Goal: Contribute content: Contribute content

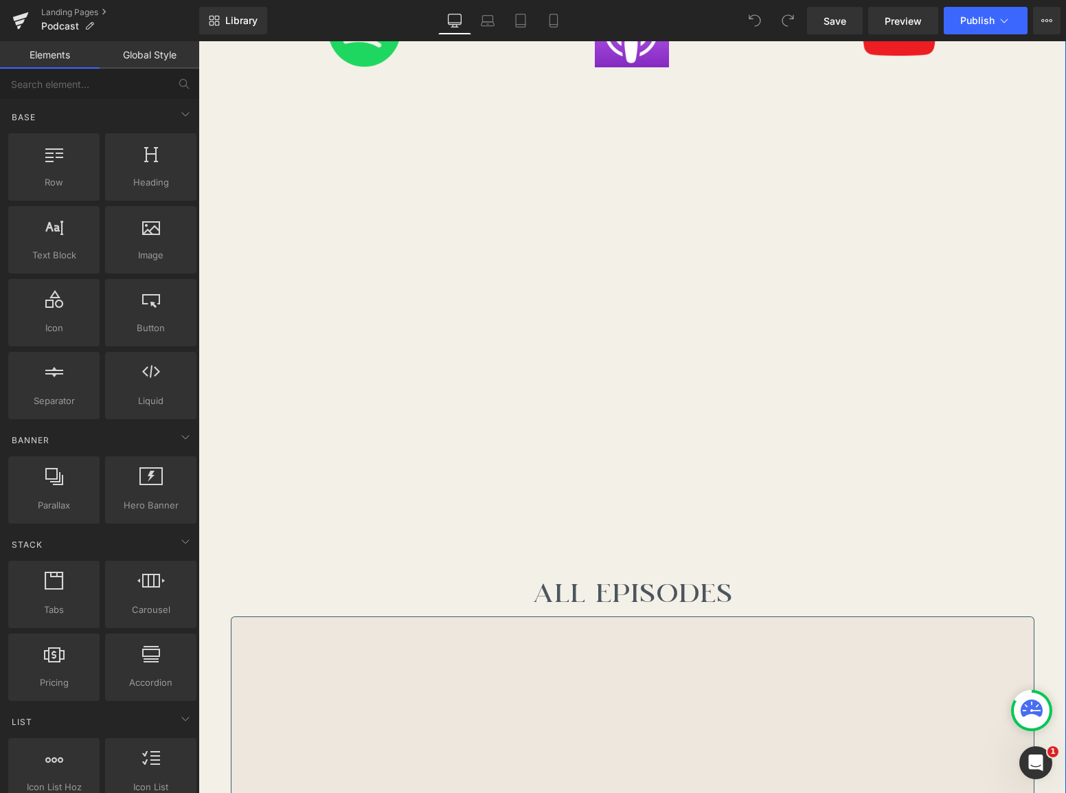
scroll to position [705, 0]
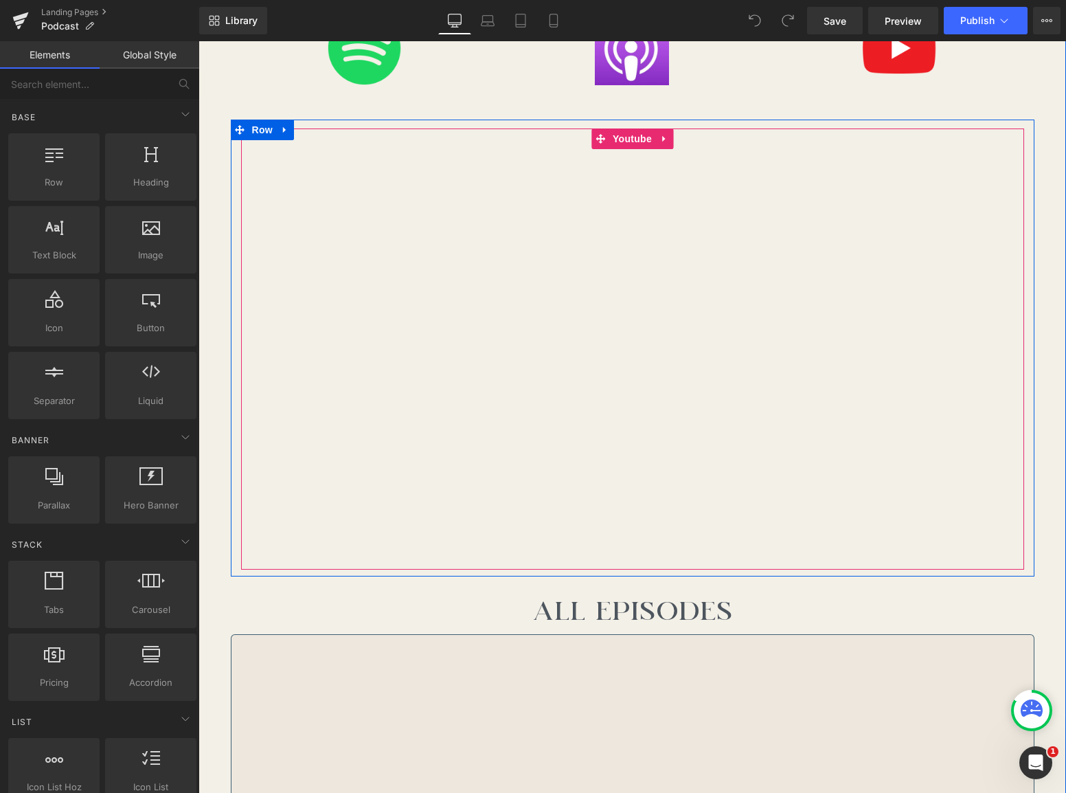
click at [635, 142] on div at bounding box center [632, 348] width 783 height 441
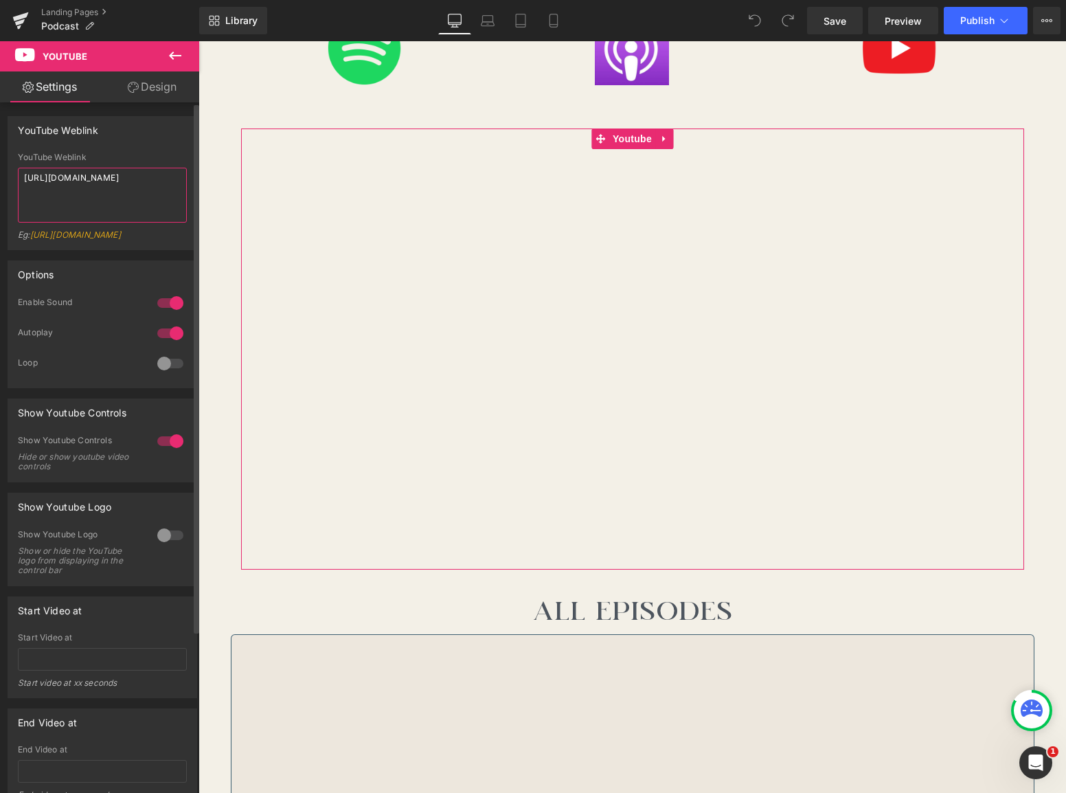
drag, startPoint x: 151, startPoint y: 176, endPoint x: 18, endPoint y: 170, distance: 133.3
click at [18, 170] on textarea "[URL][DOMAIN_NAME]" at bounding box center [102, 195] width 169 height 55
type textarea "[URL][DOMAIN_NAME]"
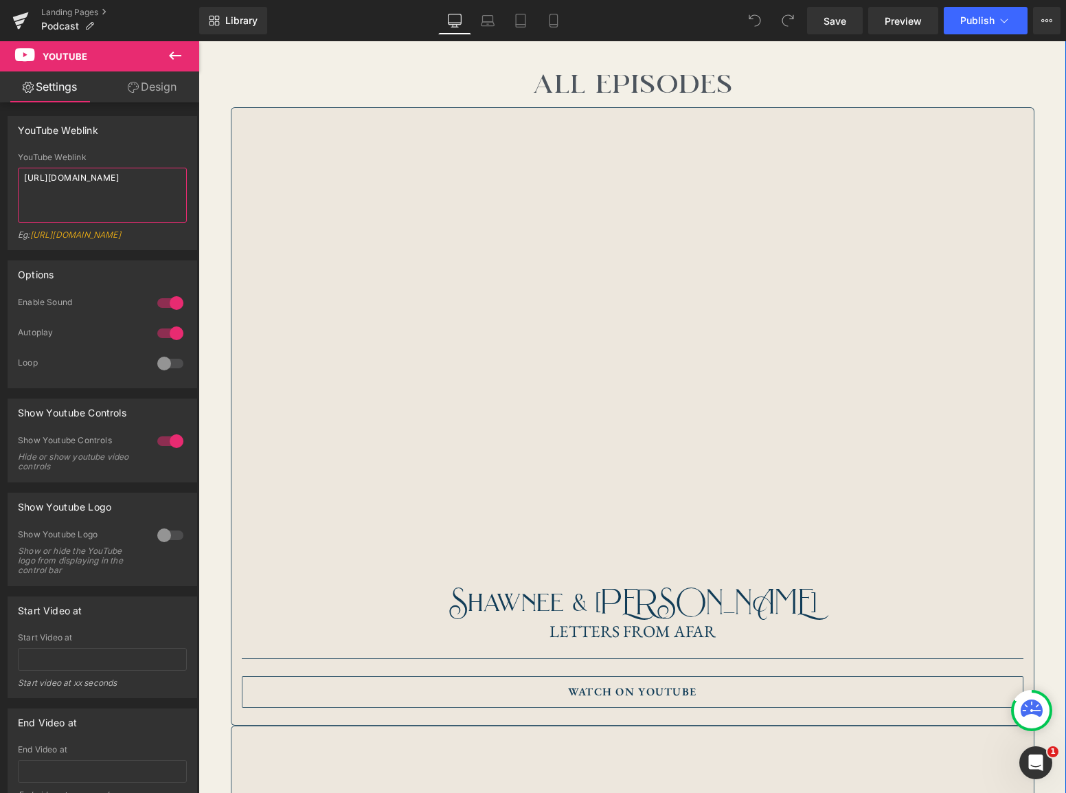
scroll to position [1174, 0]
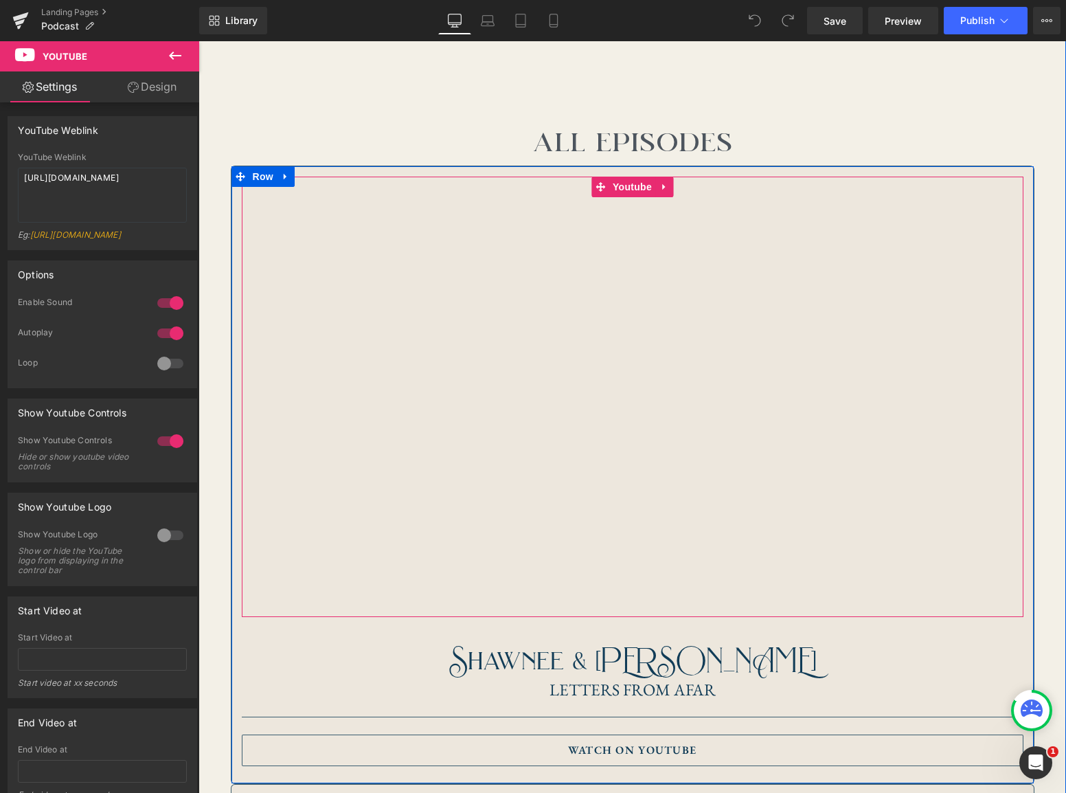
click at [348, 222] on div at bounding box center [633, 396] width 782 height 440
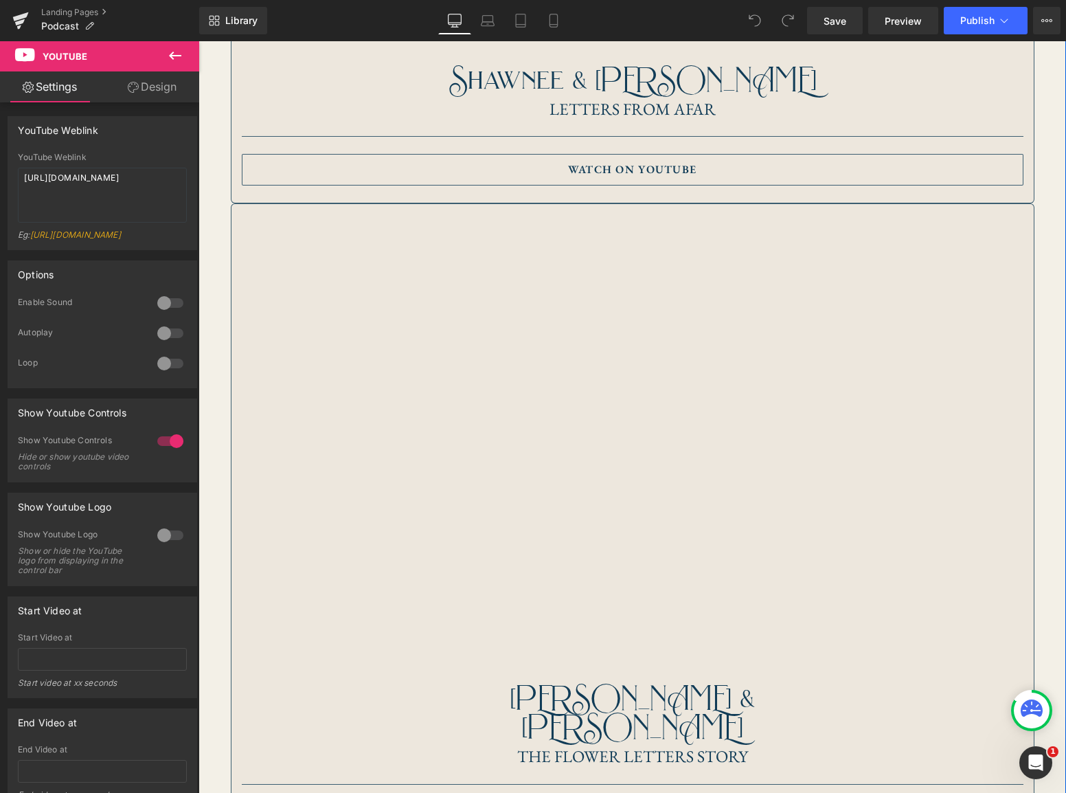
scroll to position [1767, 0]
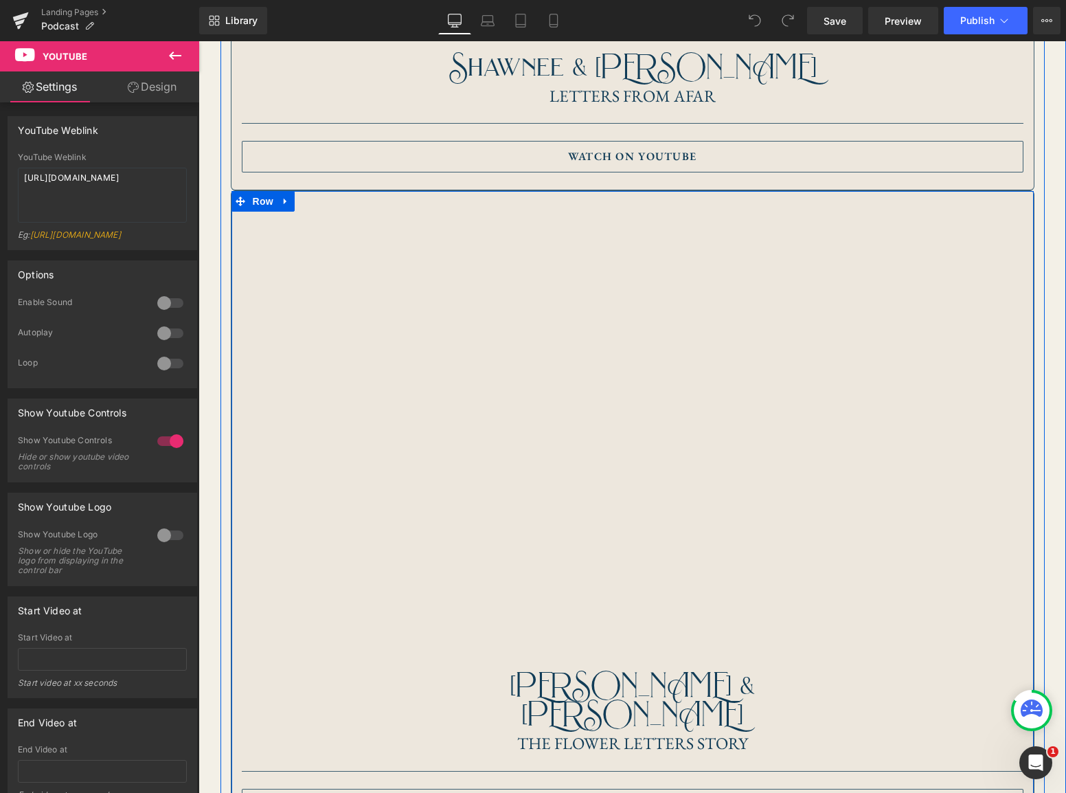
click at [354, 198] on div "Youtube [PERSON_NAME] & [PERSON_NAME] THe FLOWER LETTERS STORY Heading Separato…" at bounding box center [633, 513] width 804 height 647
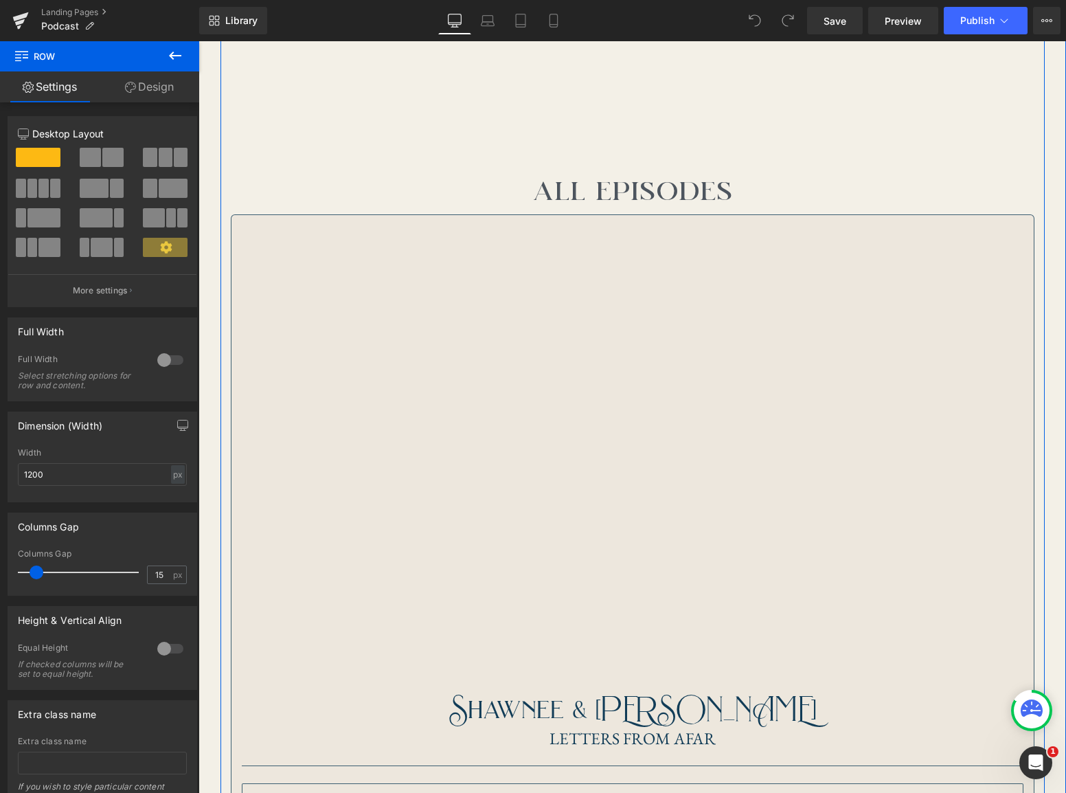
scroll to position [1068, 0]
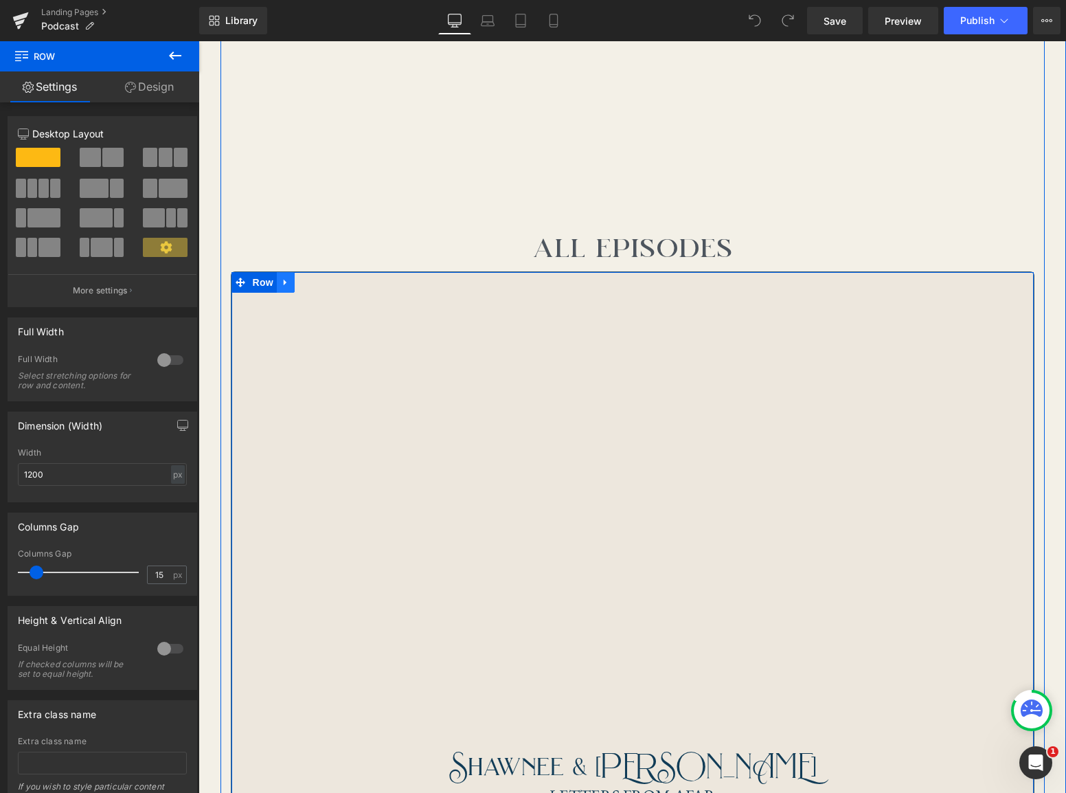
click at [291, 283] on link at bounding box center [286, 282] width 18 height 21
click at [304, 283] on icon at bounding box center [304, 282] width 10 height 10
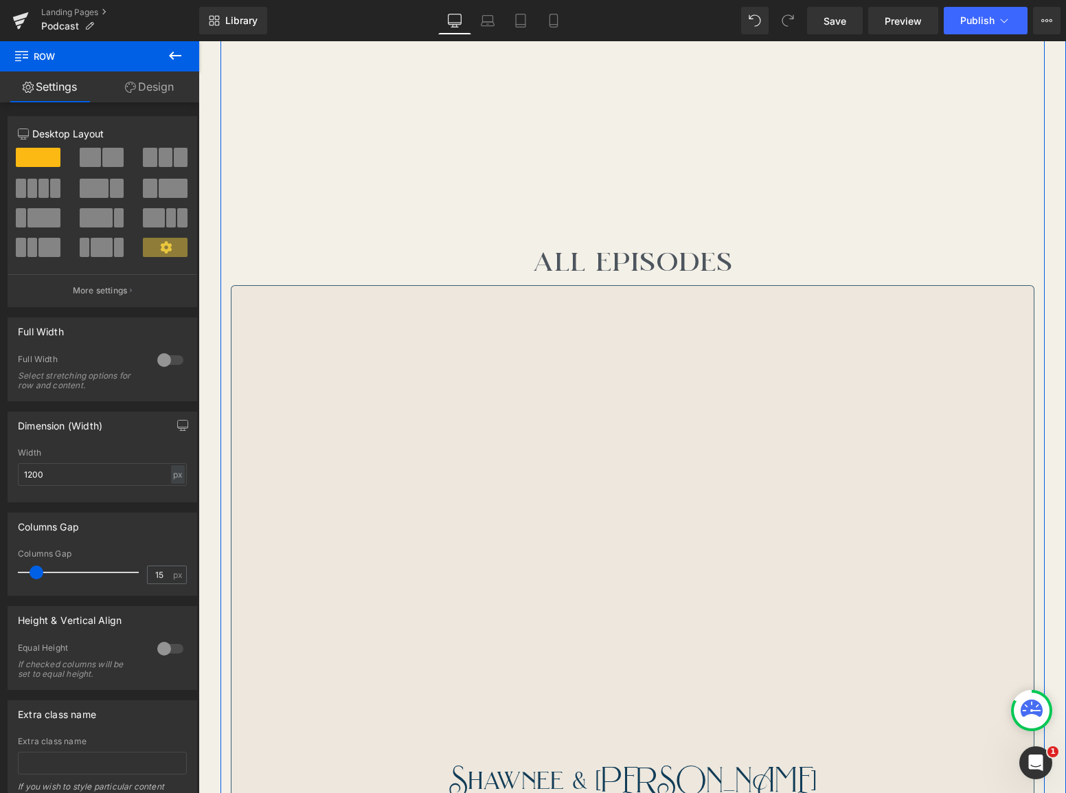
scroll to position [1060, 0]
click at [696, 297] on div at bounding box center [633, 511] width 782 height 440
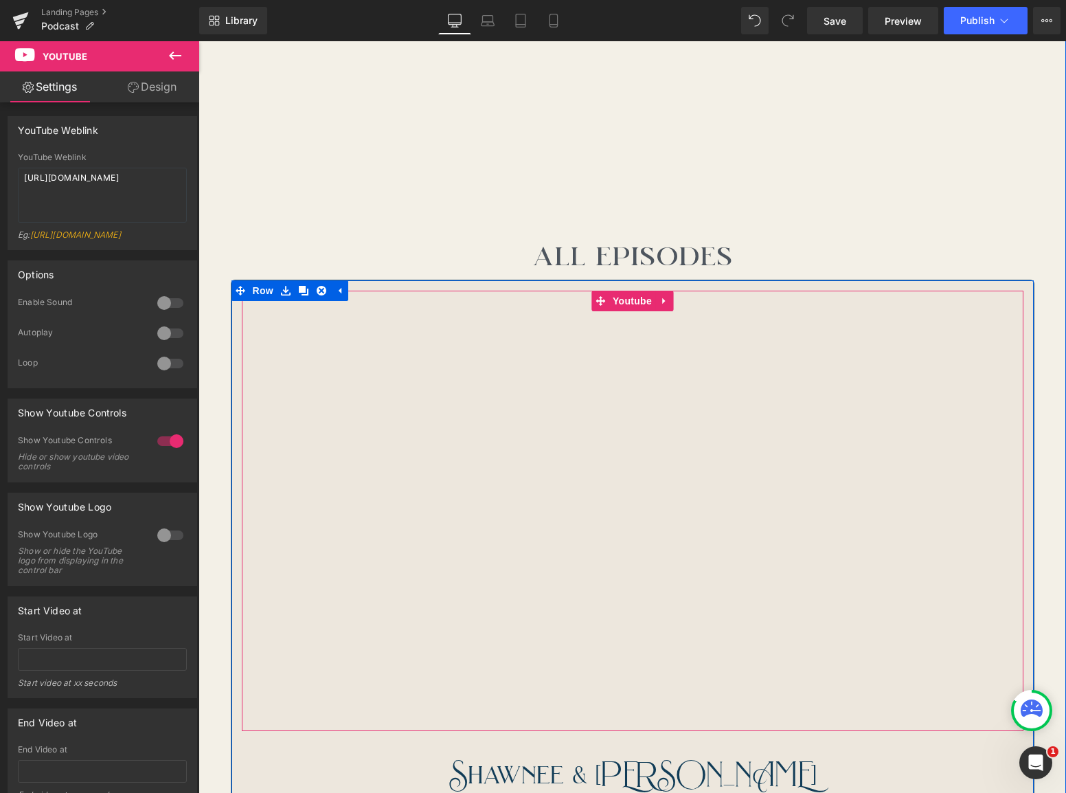
click at [631, 301] on div at bounding box center [633, 511] width 782 height 440
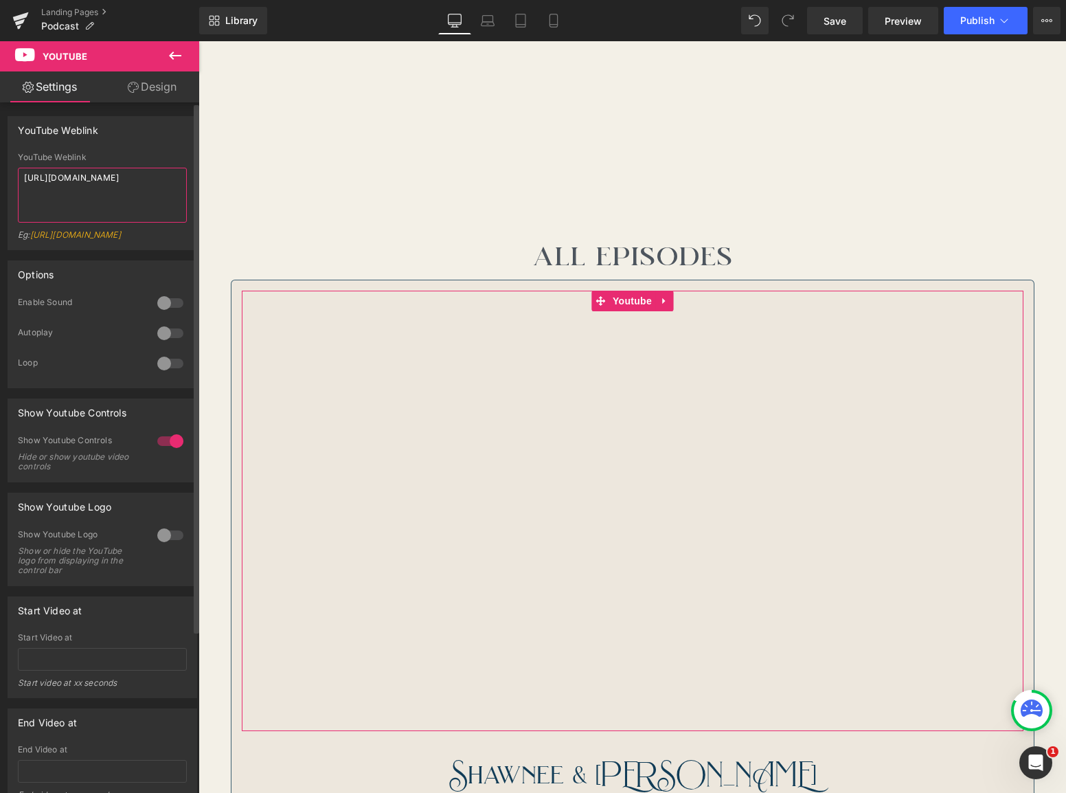
drag, startPoint x: 148, startPoint y: 178, endPoint x: 7, endPoint y: 176, distance: 140.8
click at [8, 176] on div "YouTube Weblink YouTube Weblink [URL][DOMAIN_NAME] Eg: [URL][DOMAIN_NAME]" at bounding box center [103, 183] width 190 height 134
type textarea "[URL][DOMAIN_NAME]"
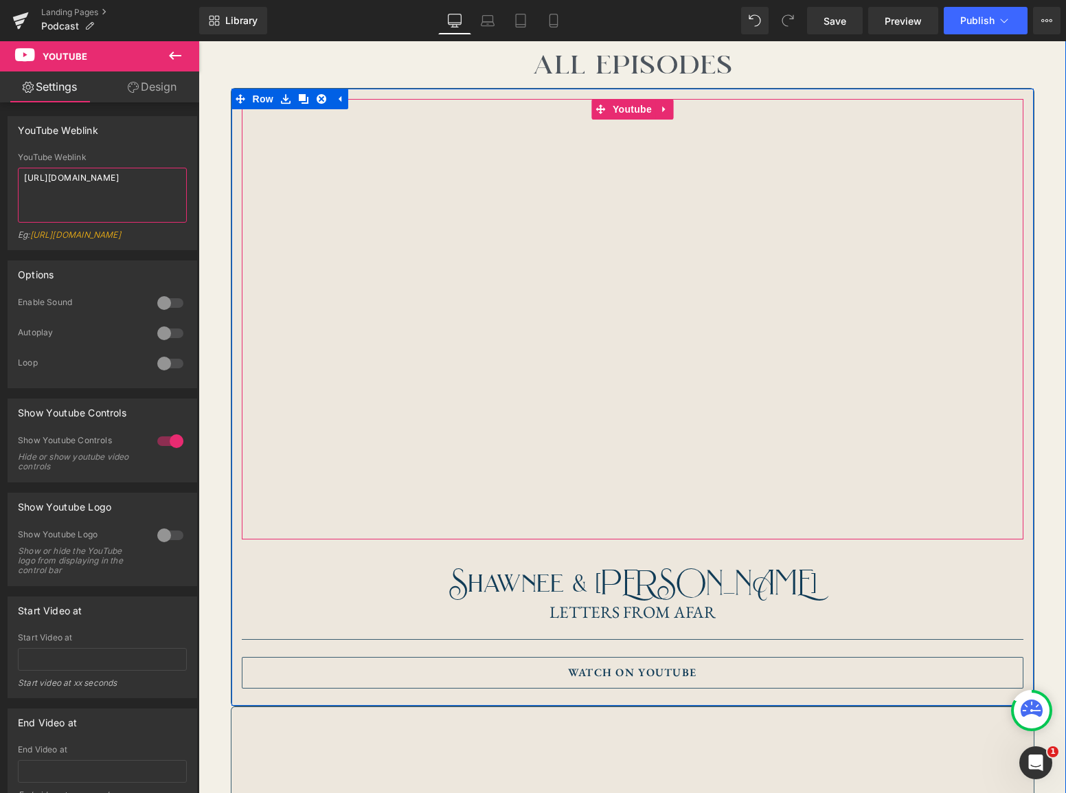
scroll to position [1275, 0]
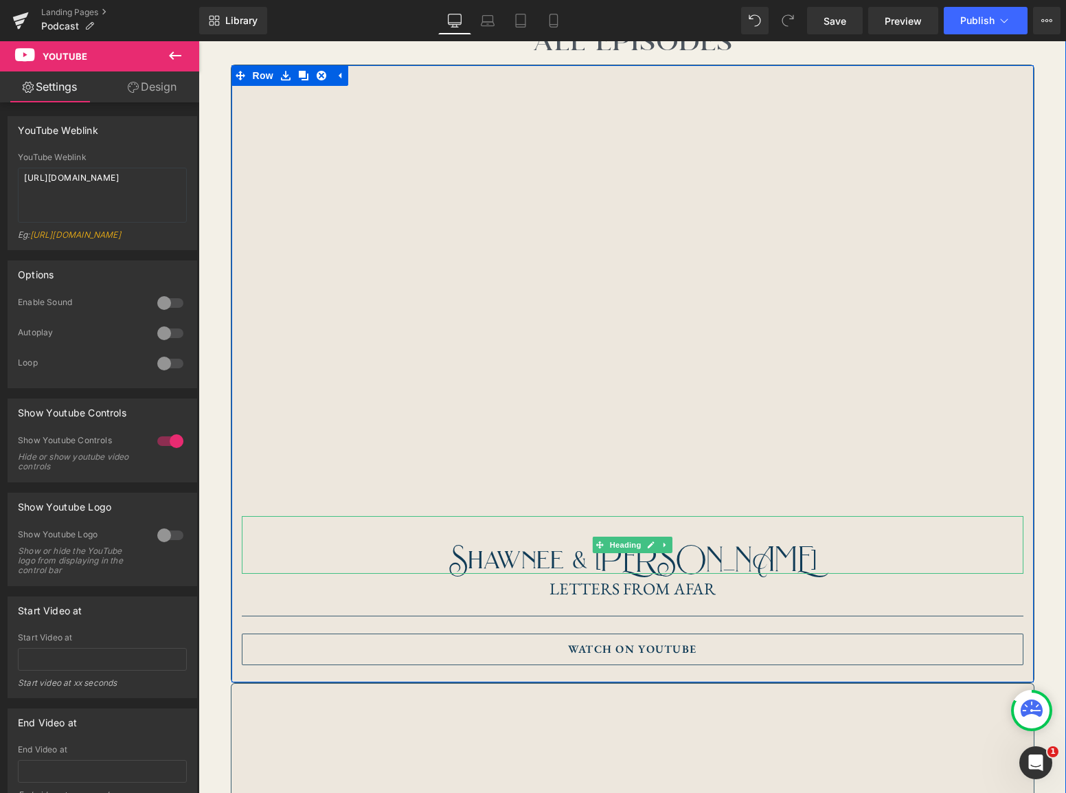
click at [719, 556] on h1 "Shawnee & [PERSON_NAME]" at bounding box center [633, 559] width 782 height 29
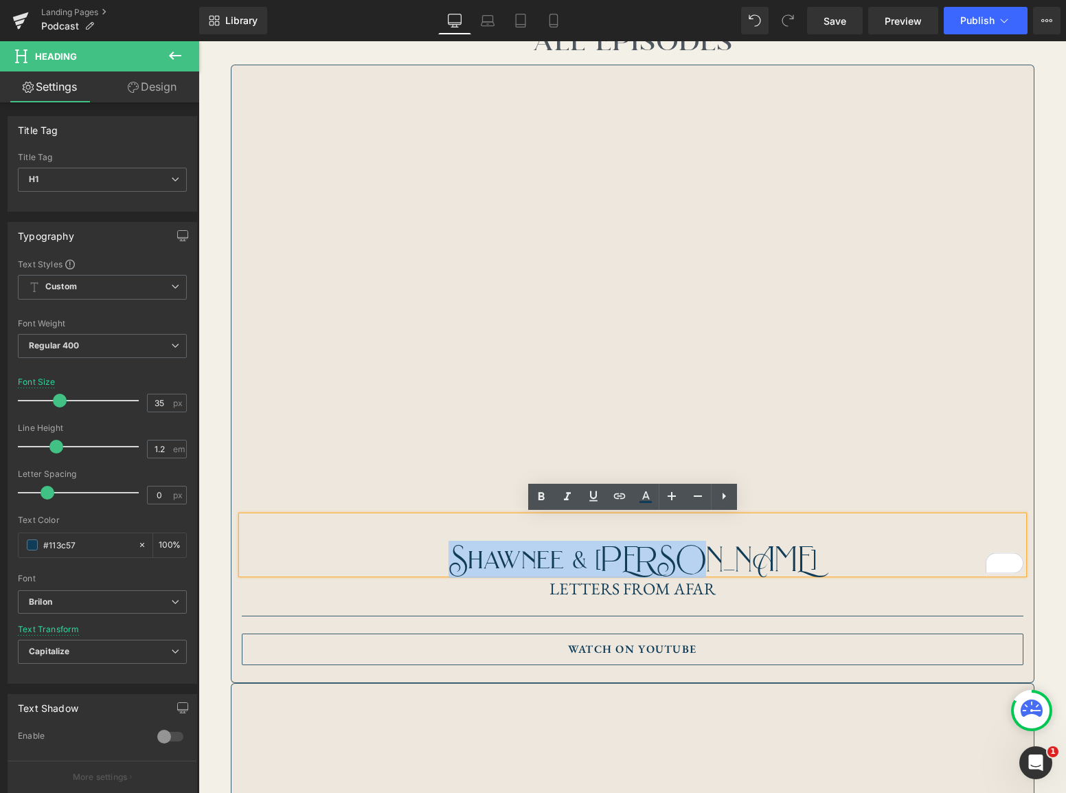
drag, startPoint x: 757, startPoint y: 554, endPoint x: 513, endPoint y: 553, distance: 244.5
click at [513, 553] on h1 "Shawnee & [PERSON_NAME]" at bounding box center [633, 559] width 782 height 29
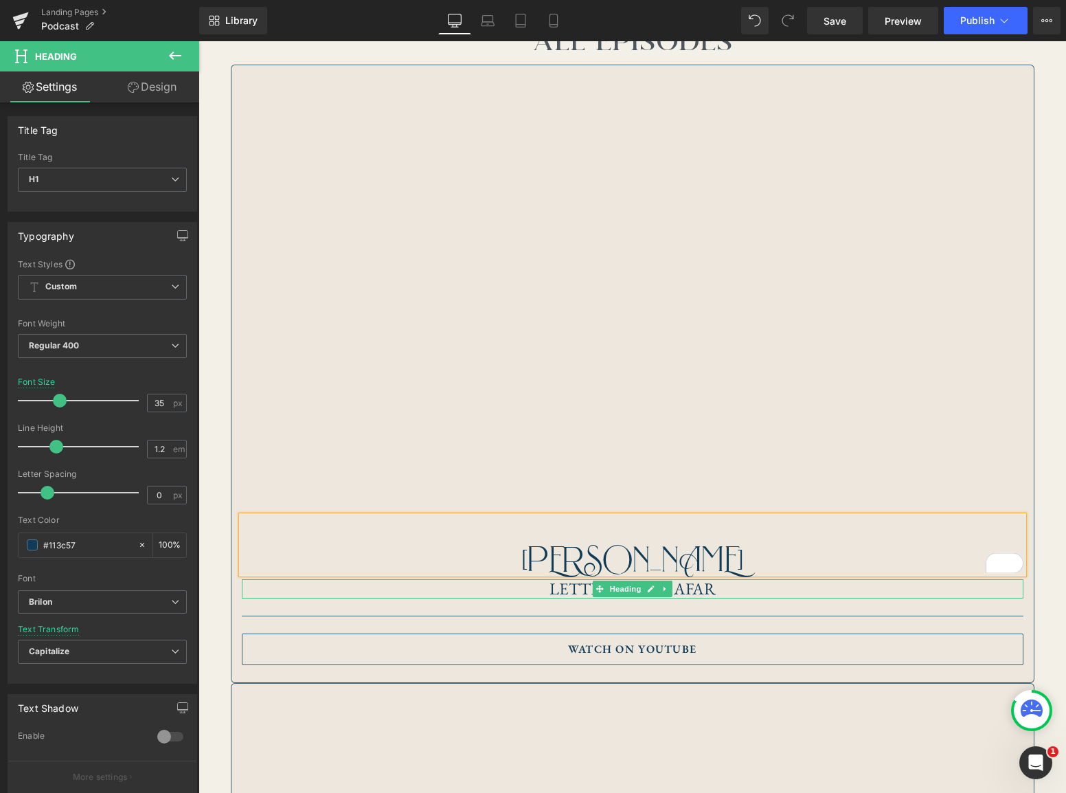
click at [698, 586] on h1 "Letters From AfaR" at bounding box center [633, 589] width 782 height 20
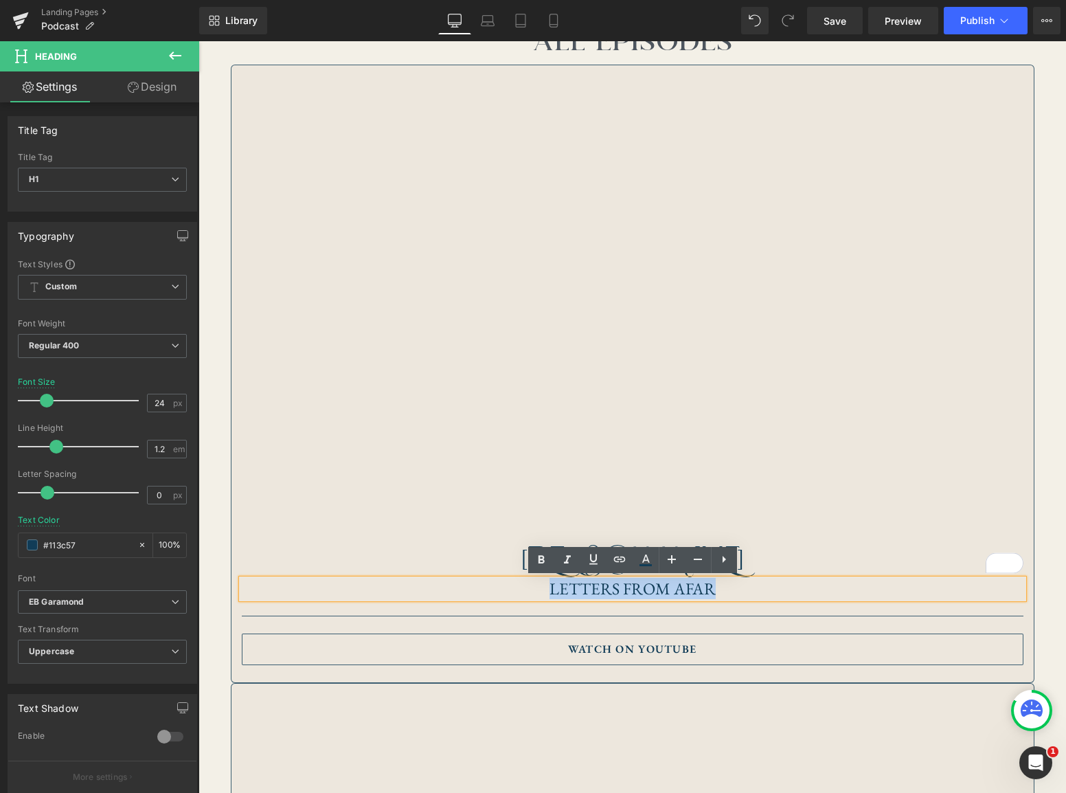
drag, startPoint x: 722, startPoint y: 587, endPoint x: 546, endPoint y: 586, distance: 175.8
click at [546, 586] on h1 "Letters From AfaR" at bounding box center [633, 589] width 782 height 20
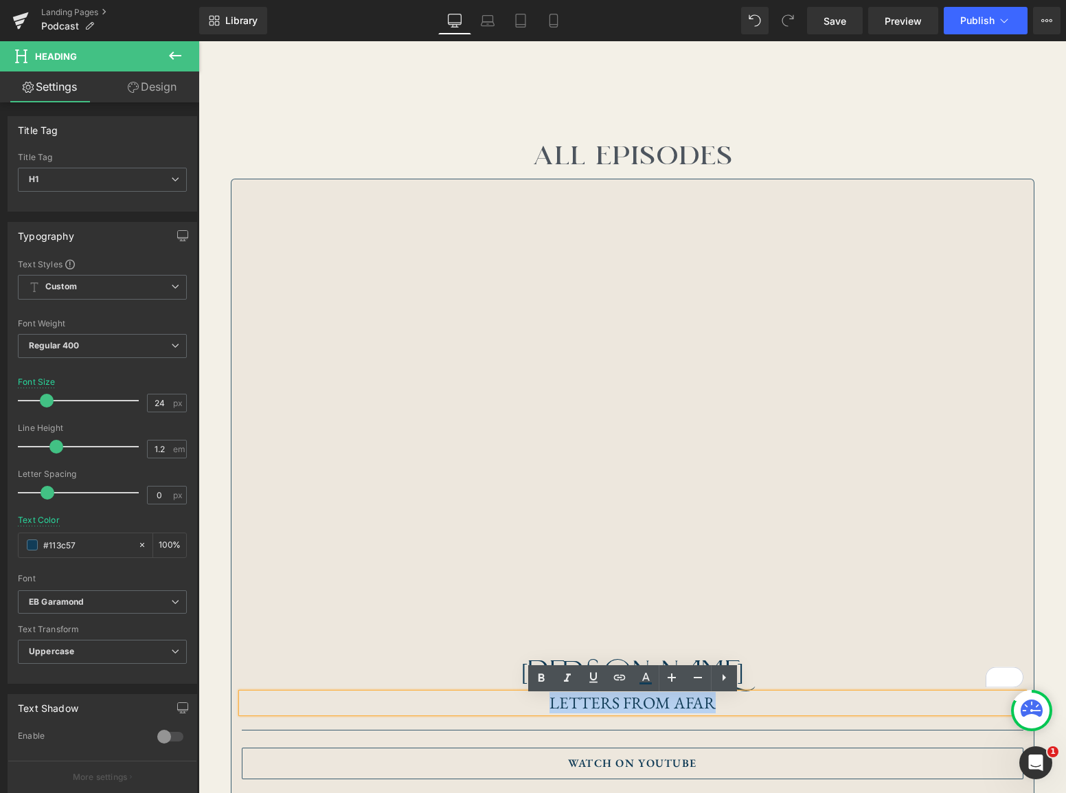
scroll to position [1162, 0]
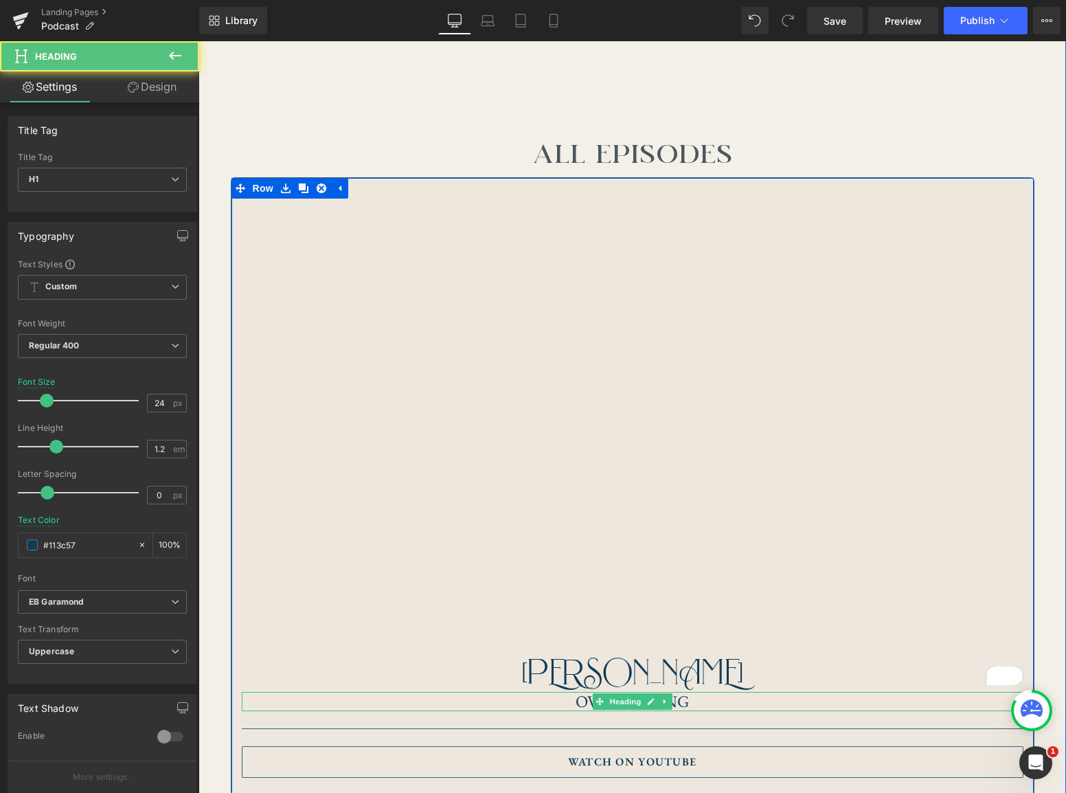
drag, startPoint x: 694, startPoint y: 700, endPoint x: 567, endPoint y: 699, distance: 127.1
click at [568, 699] on h1 "Overcoming" at bounding box center [633, 702] width 782 height 20
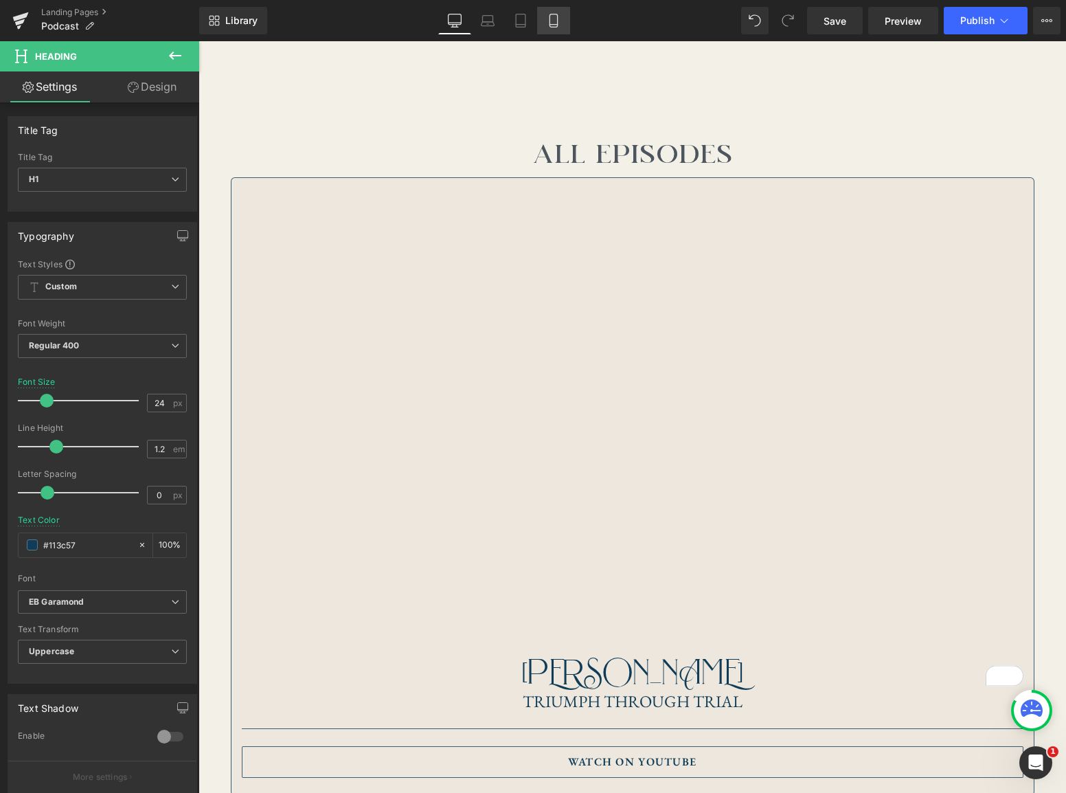
click at [560, 24] on icon at bounding box center [554, 21] width 14 height 14
type input "22"
type input "100"
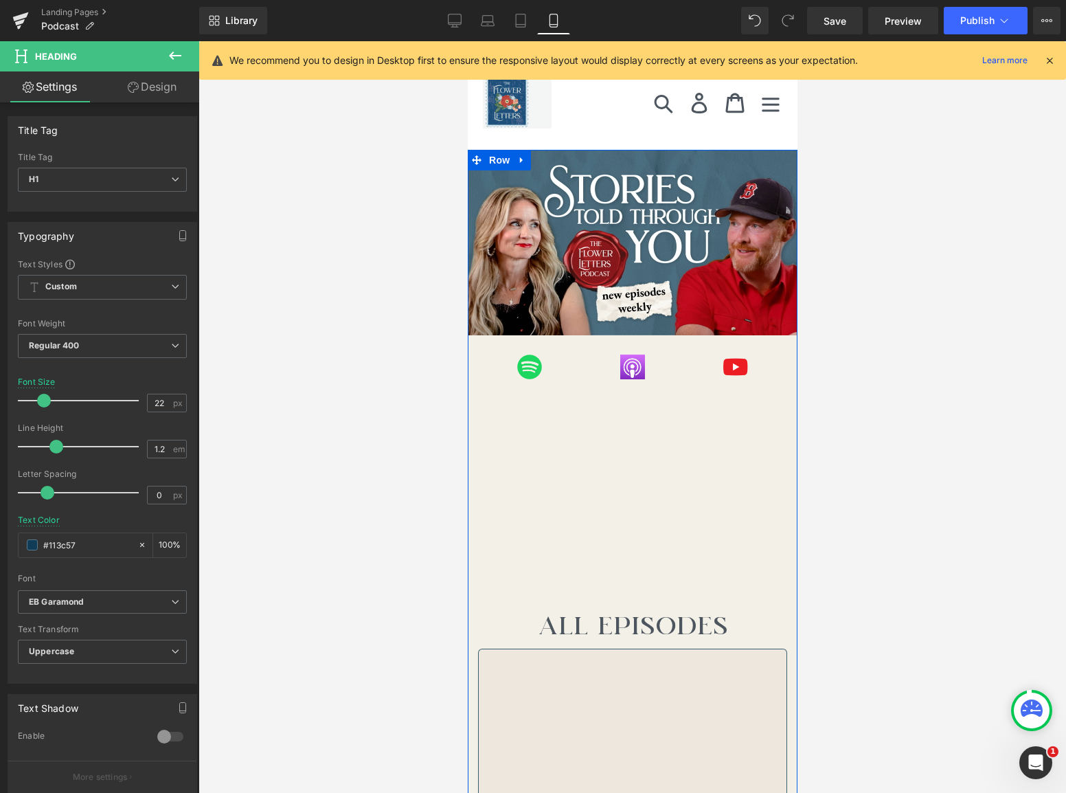
scroll to position [0, 0]
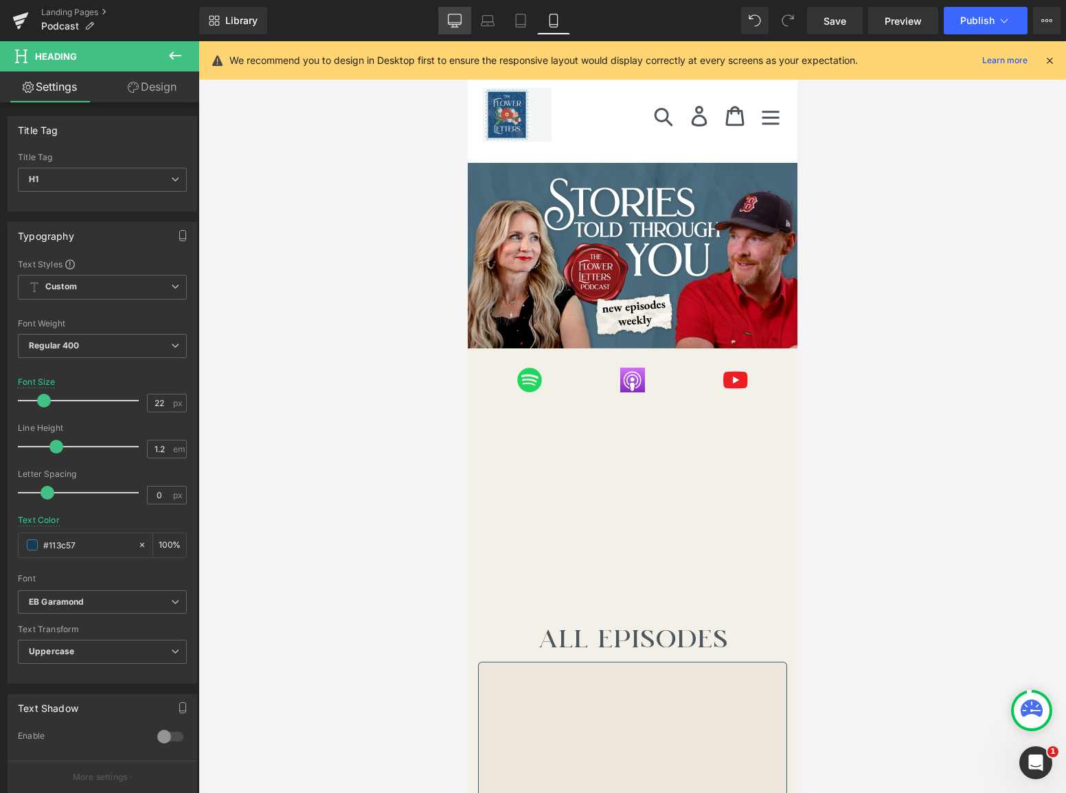
click at [459, 23] on icon at bounding box center [454, 23] width 13 height 0
type input "24"
type input "100"
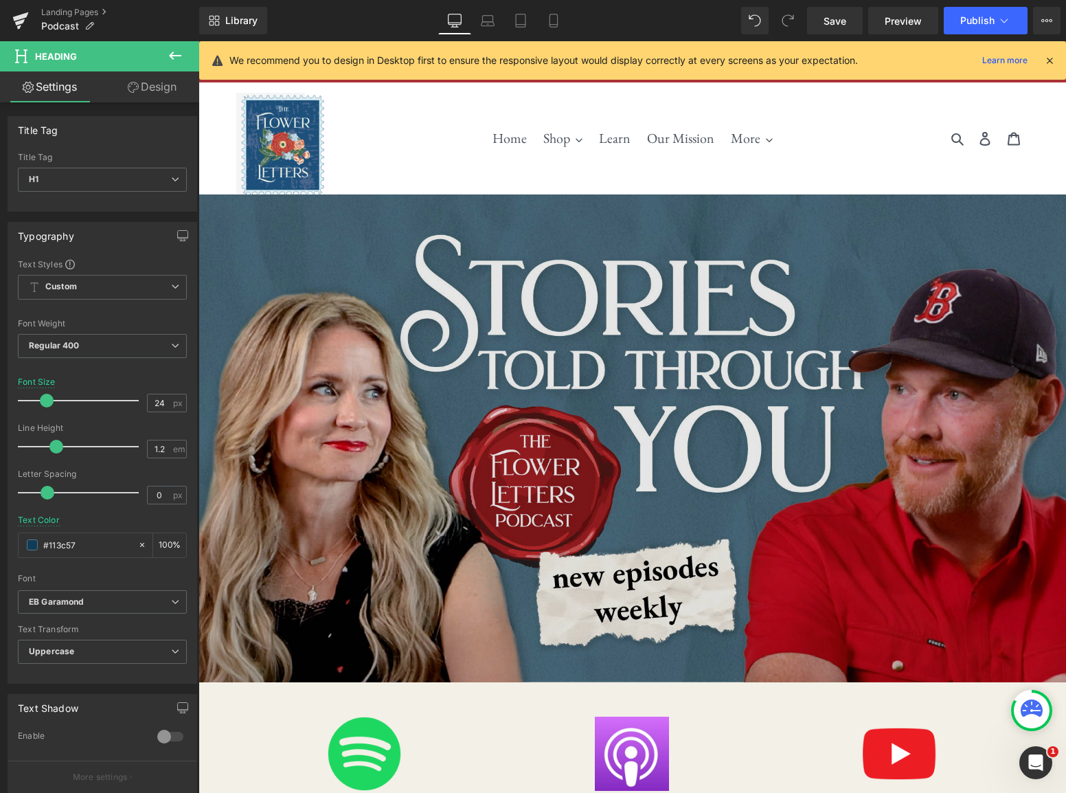
scroll to position [2, 0]
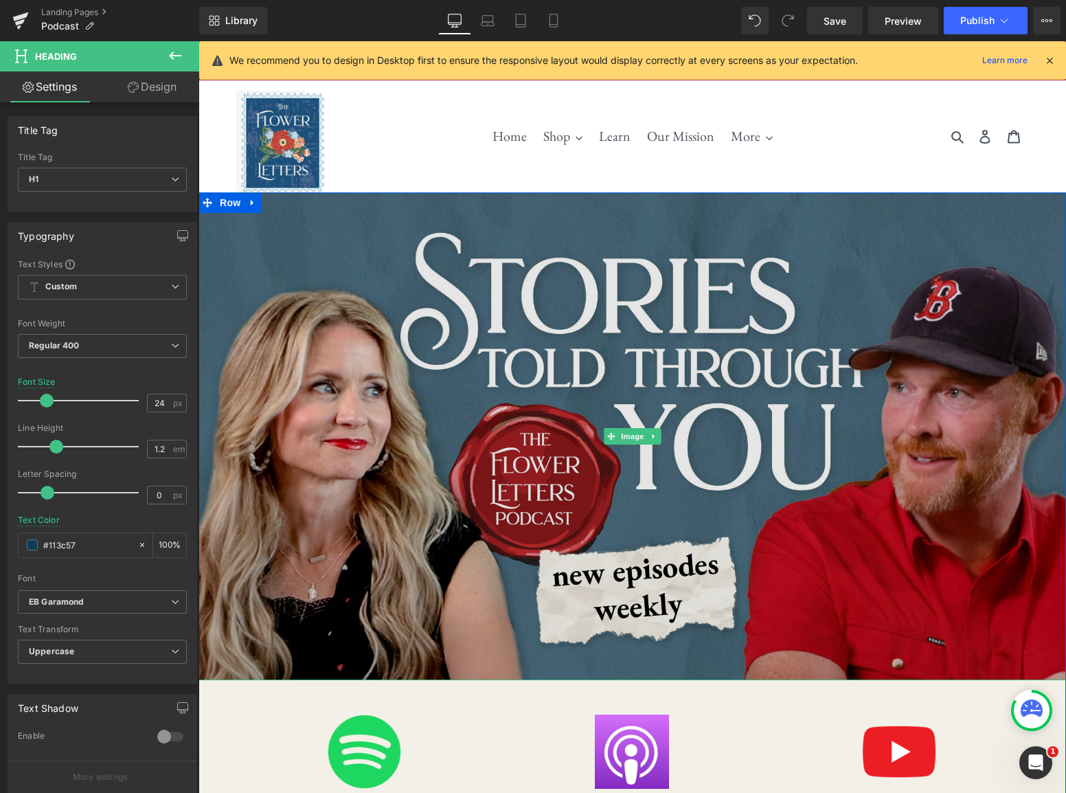
click at [685, 308] on img at bounding box center [631, 436] width 867 height 488
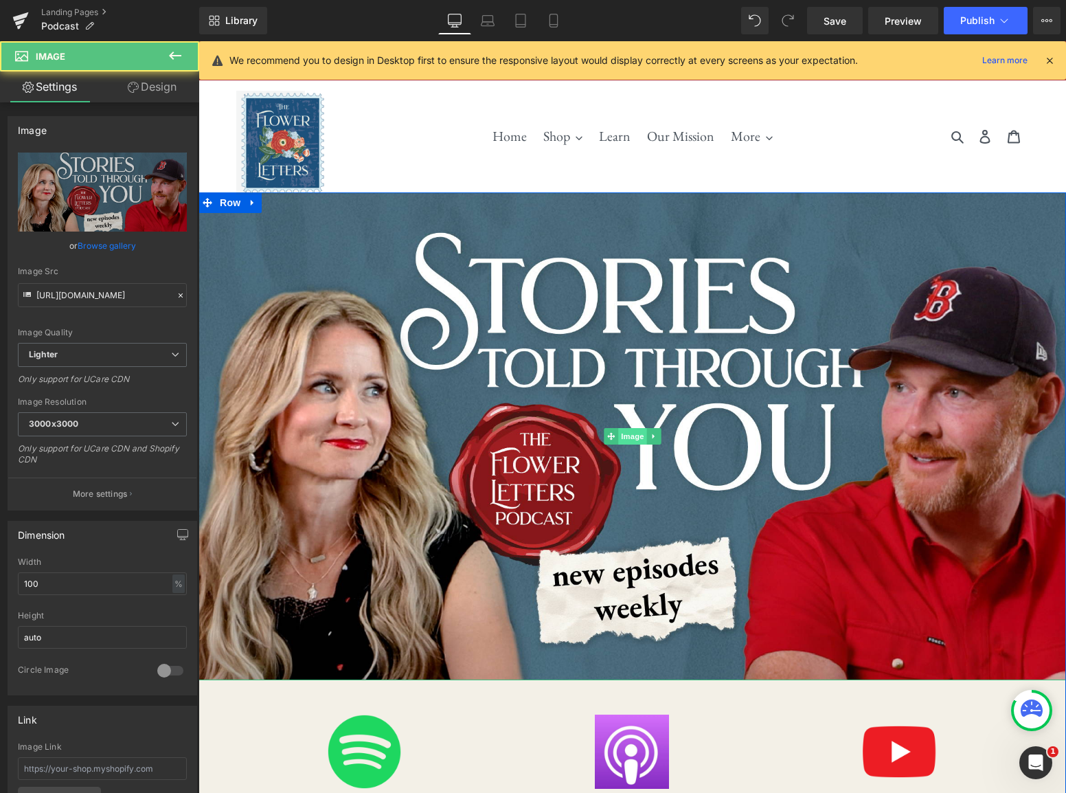
click at [631, 438] on span "Image" at bounding box center [632, 436] width 29 height 16
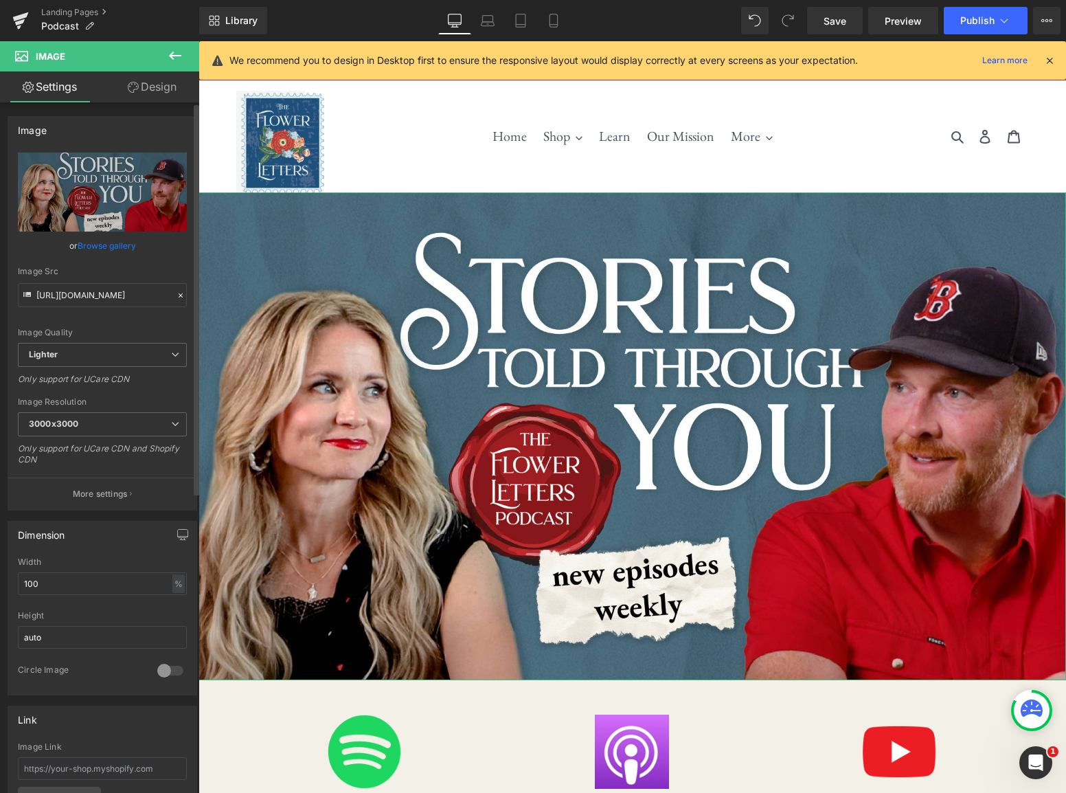
click at [101, 242] on link "Browse gallery" at bounding box center [107, 245] width 58 height 24
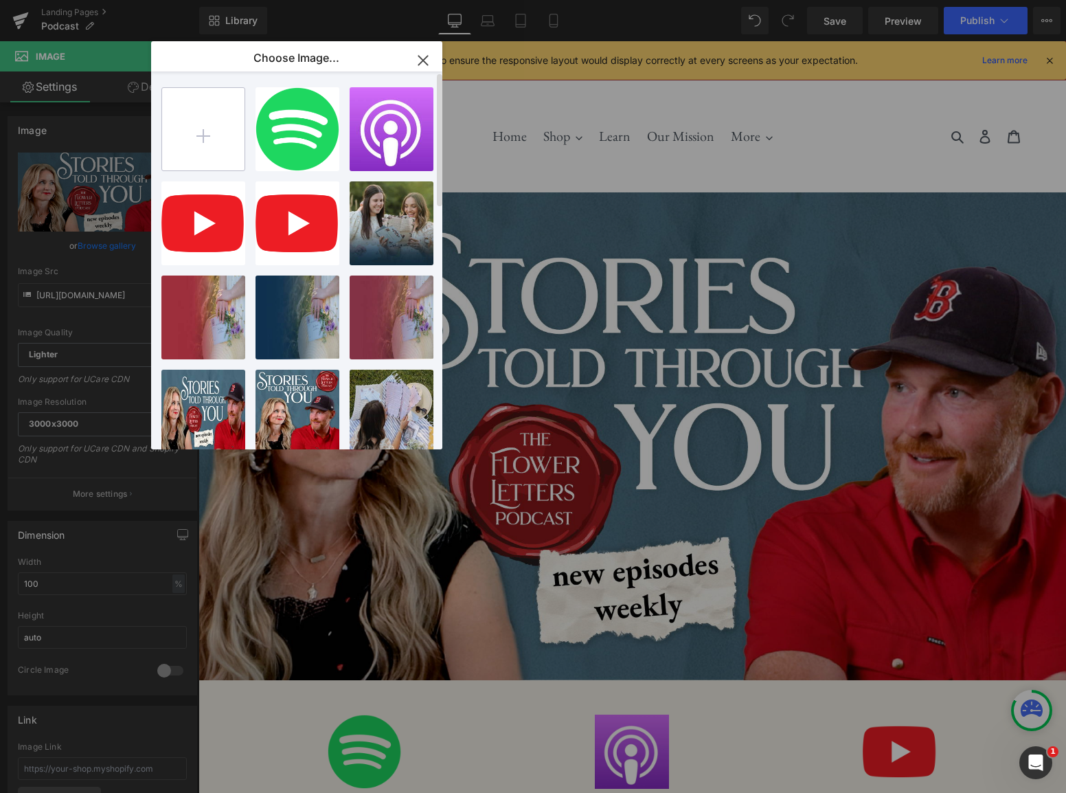
click at [224, 118] on input "file" at bounding box center [203, 129] width 82 height 82
type input "C:\fakepath\HeroImageV2.jpg"
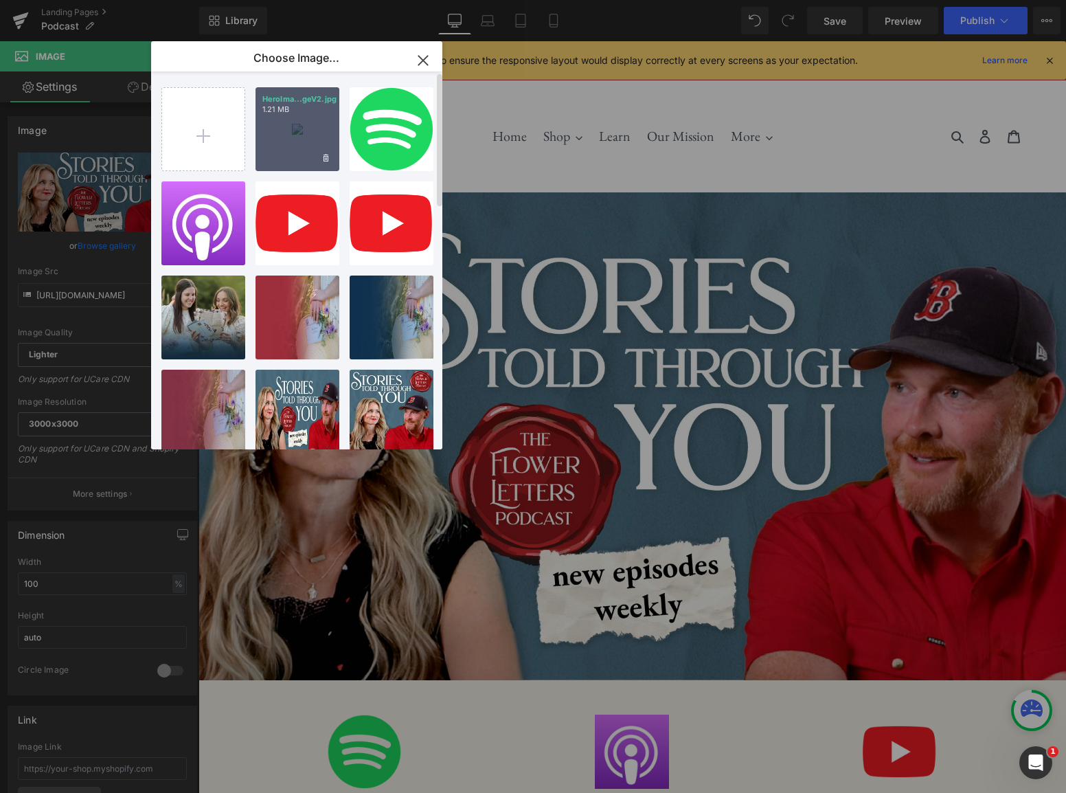
click at [282, 146] on div "HeroIma...geV2.jpg 1.21 MB" at bounding box center [297, 129] width 84 height 84
type input "[URL][DOMAIN_NAME]"
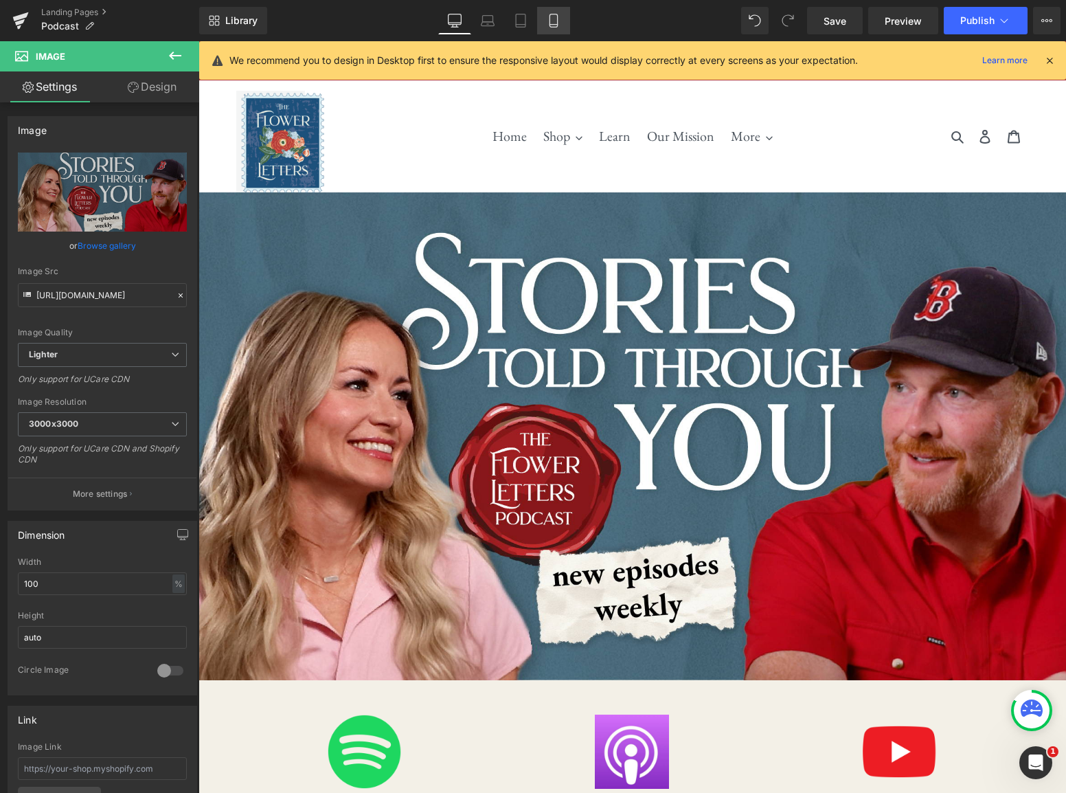
click at [559, 22] on icon at bounding box center [554, 21] width 14 height 14
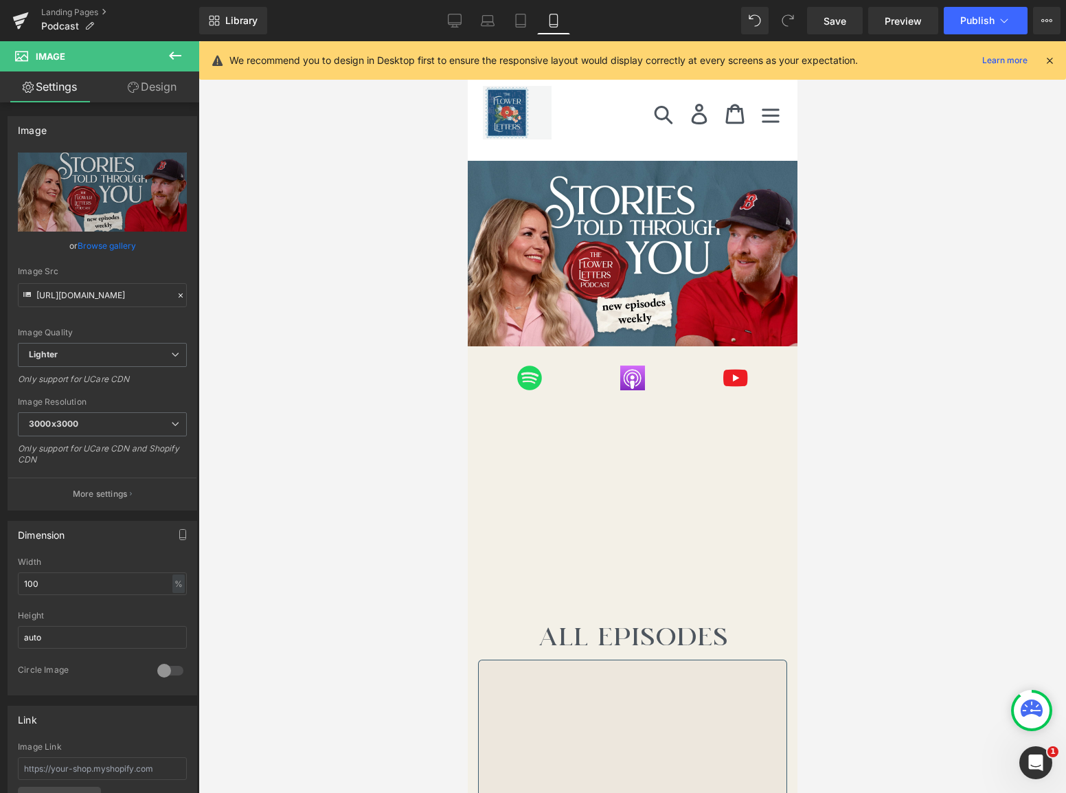
scroll to position [0, 0]
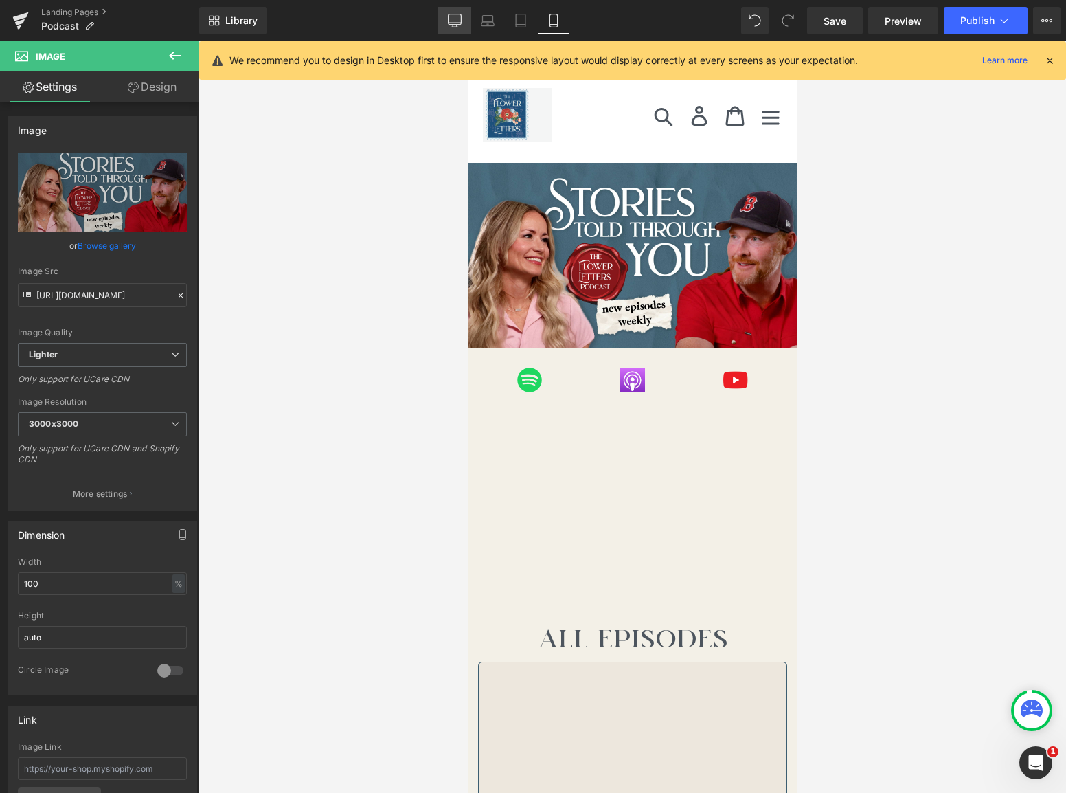
click at [447, 19] on link "Desktop" at bounding box center [454, 20] width 33 height 27
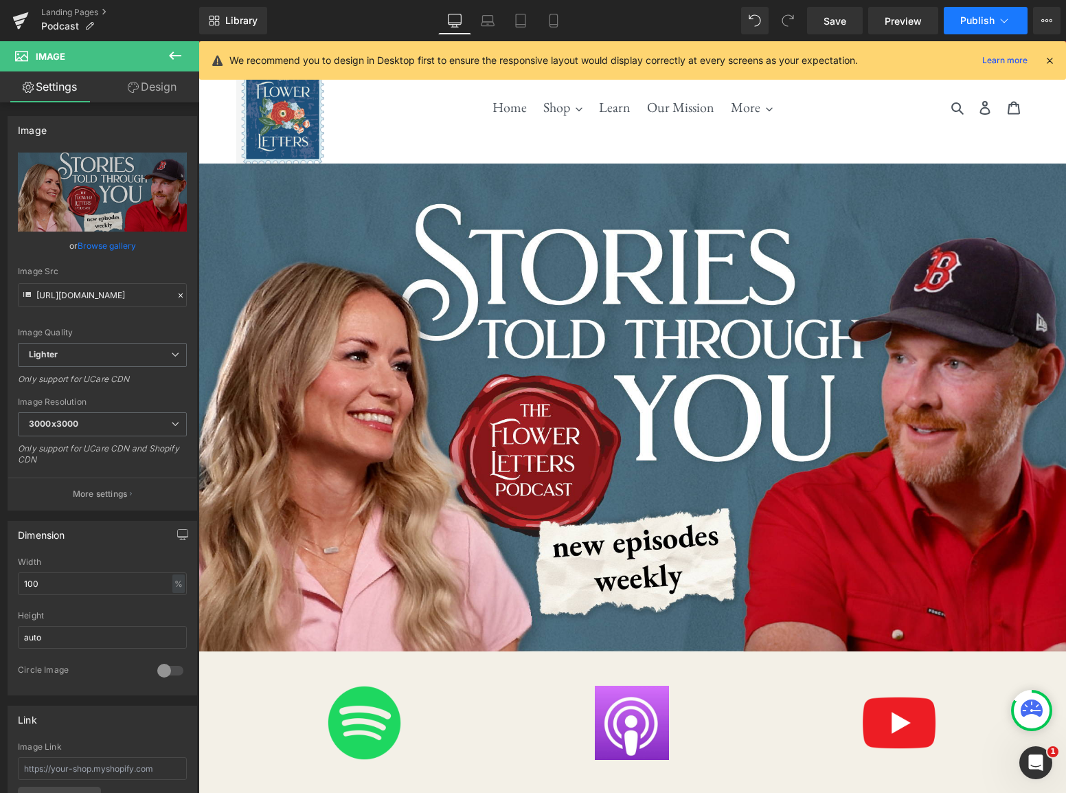
click at [972, 23] on span "Publish" at bounding box center [977, 20] width 34 height 11
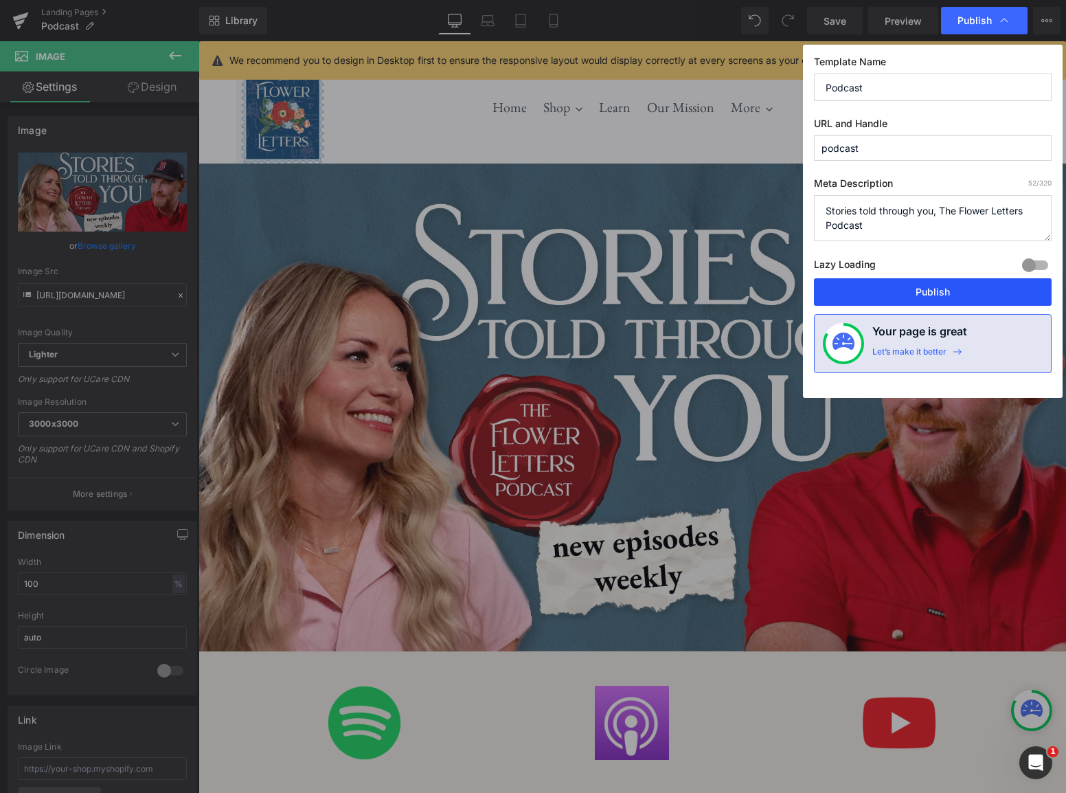
click at [922, 297] on button "Publish" at bounding box center [933, 291] width 238 height 27
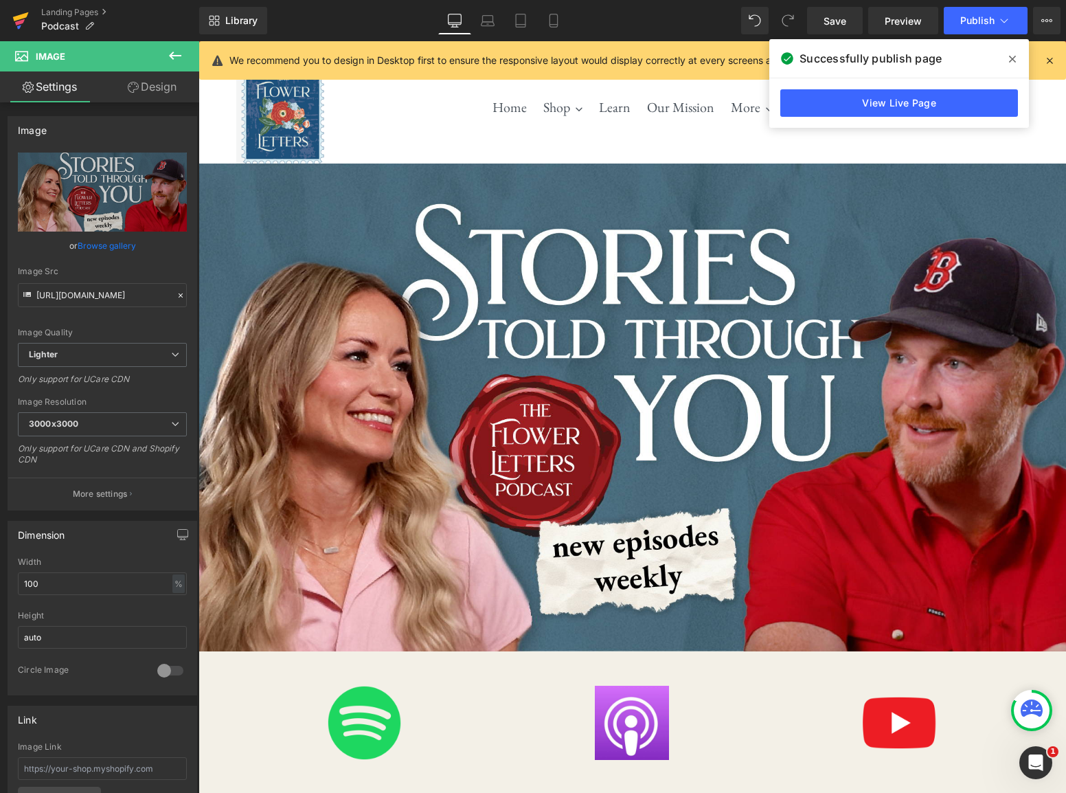
click at [14, 23] on icon at bounding box center [20, 20] width 16 height 34
